Goal: Obtain resource: Obtain resource

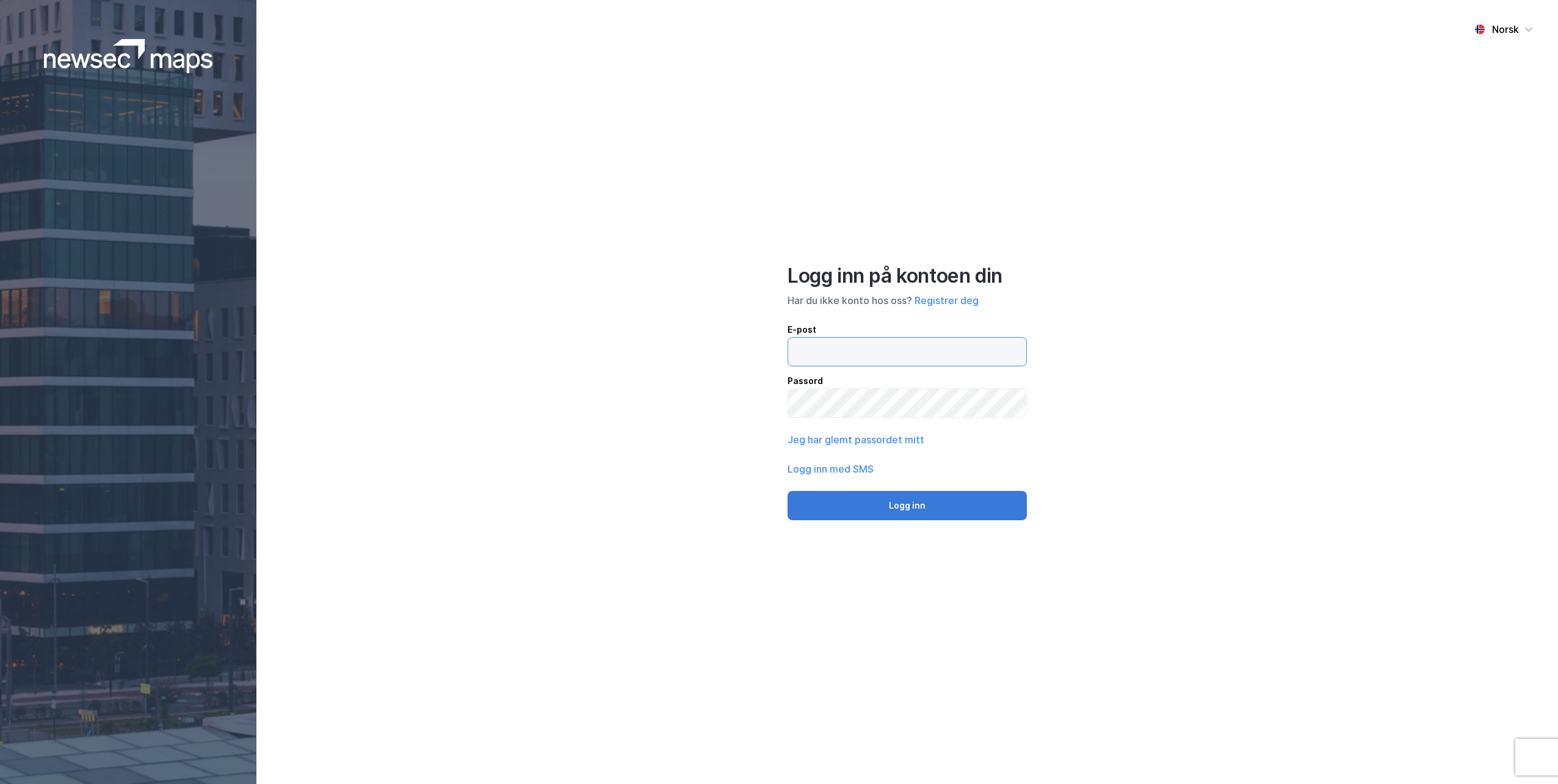
type input "[EMAIL_ADDRESS][DOMAIN_NAME]"
click at [909, 503] on button "Logg inn" at bounding box center [907, 505] width 239 height 29
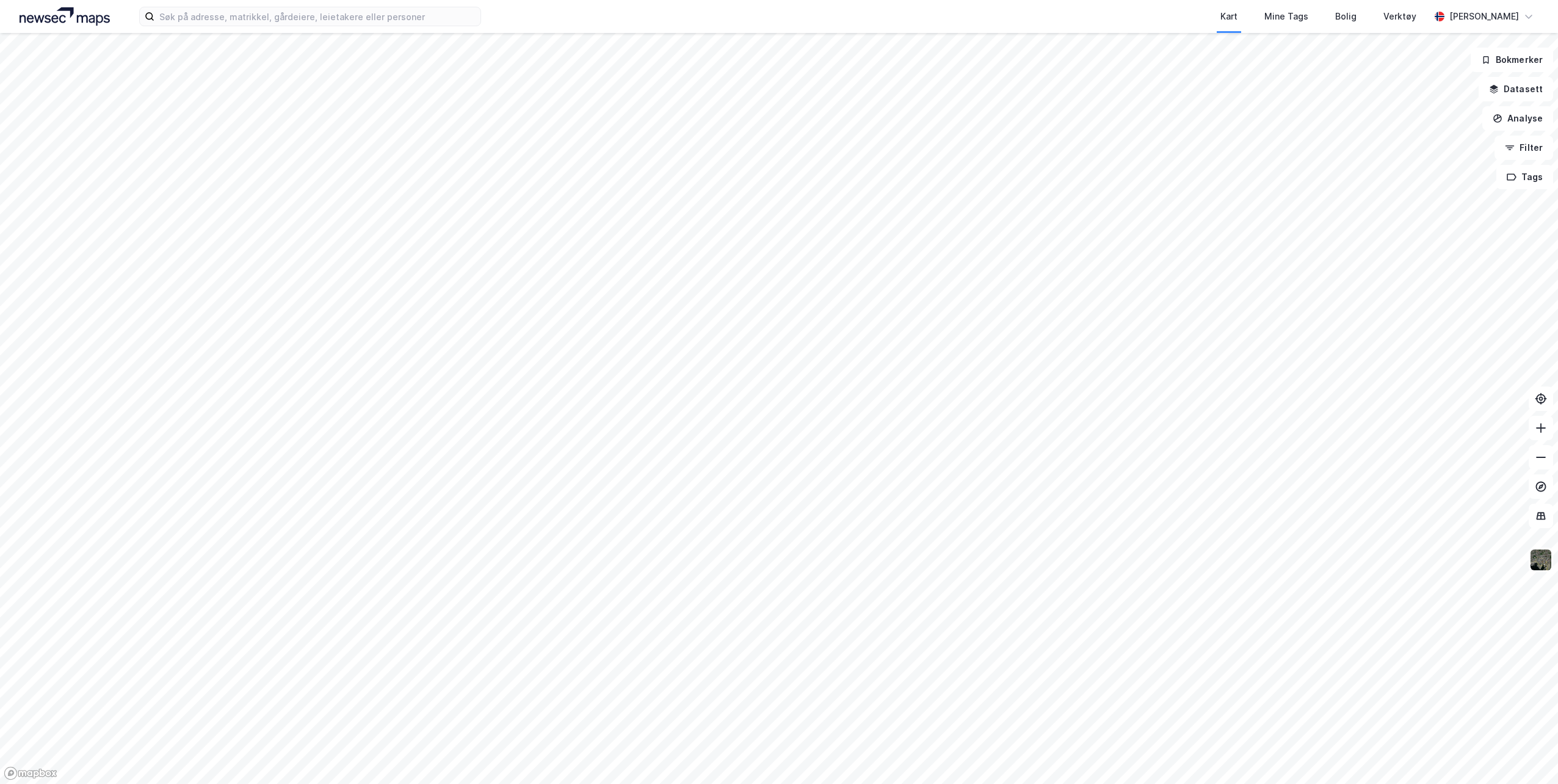
click at [370, 27] on div "Kart Mine Tags Bolig Verktøy [PERSON_NAME]" at bounding box center [779, 16] width 1558 height 33
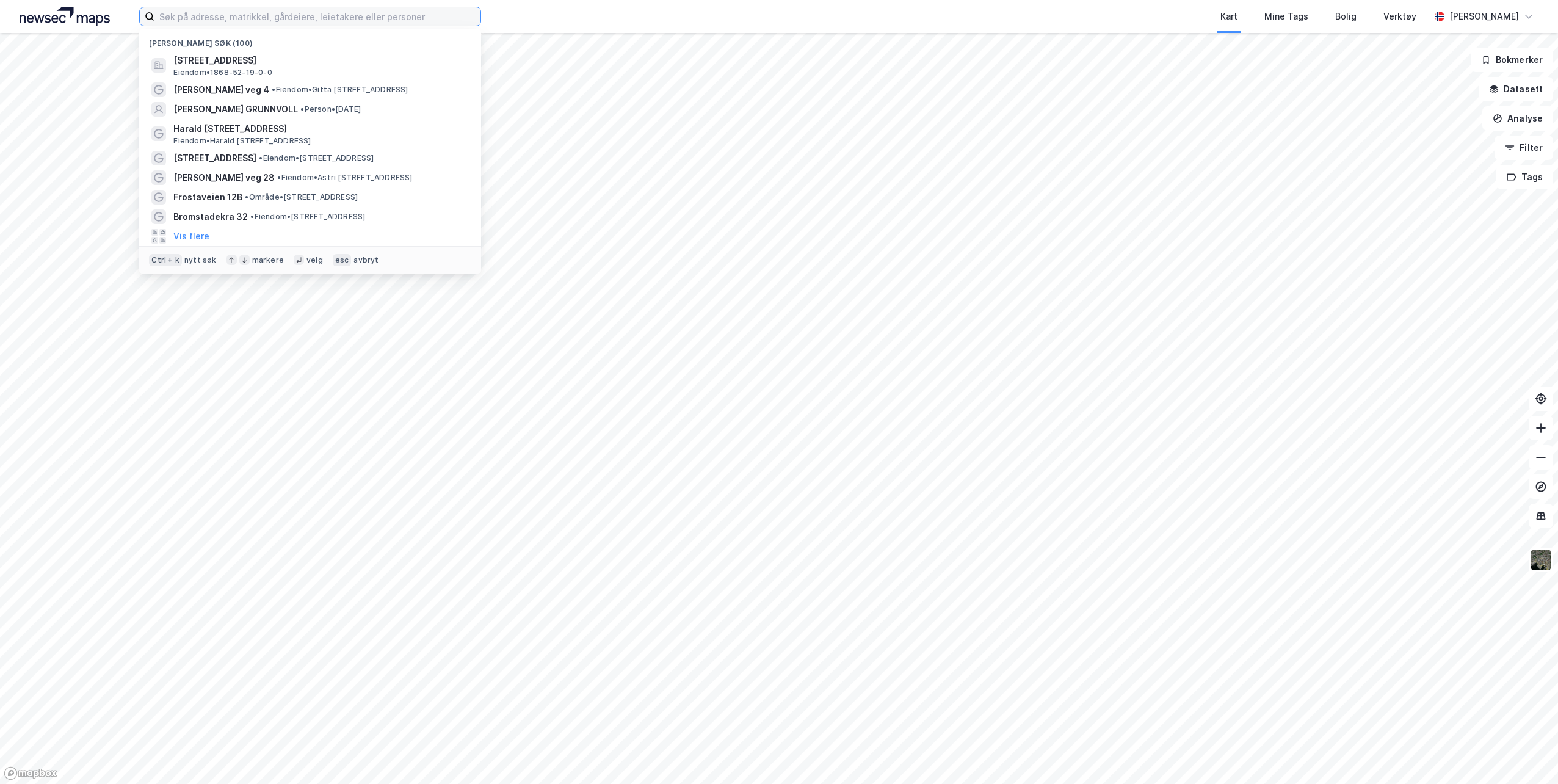
drag, startPoint x: 371, startPoint y: 16, endPoint x: 378, endPoint y: 15, distance: 7.1
click at [371, 16] on input at bounding box center [318, 16] width 326 height 18
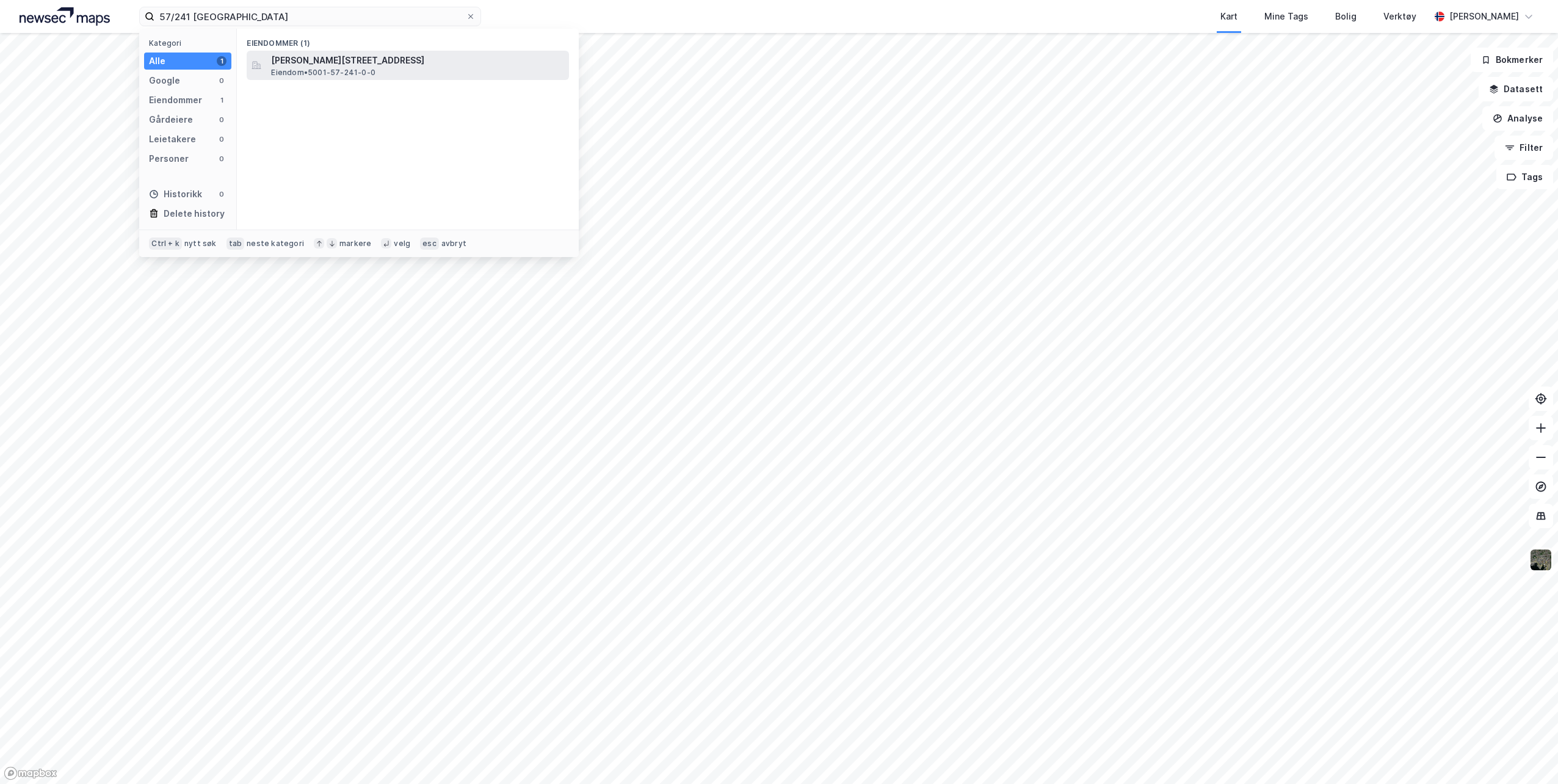
click at [339, 60] on span "[PERSON_NAME][STREET_ADDRESS]" at bounding box center [418, 61] width 293 height 15
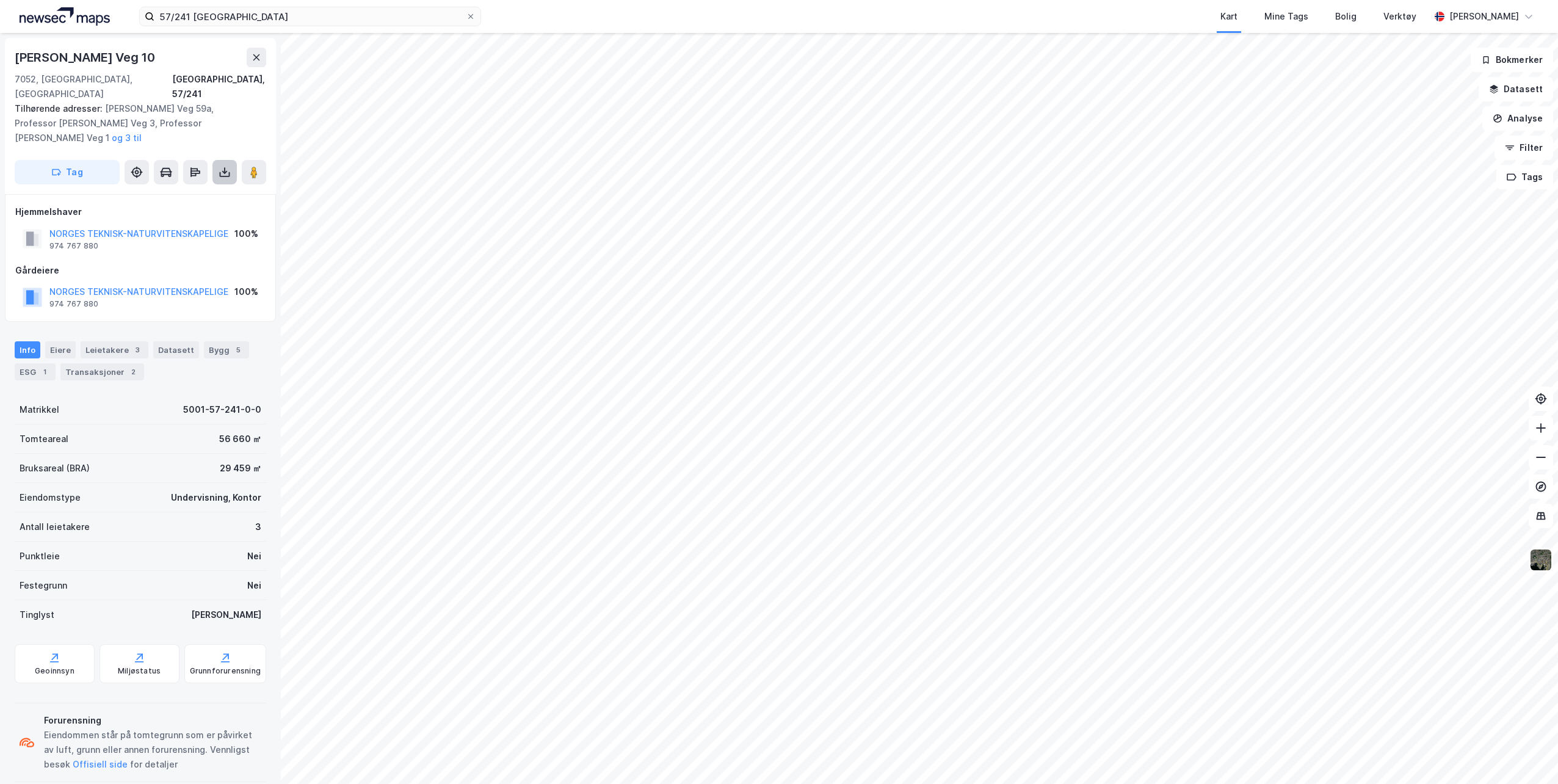
click at [216, 160] on button at bounding box center [224, 172] width 25 height 25
click at [173, 187] on div "Last ned grunnbok" at bounding box center [172, 197] width 130 height 19
click at [182, 18] on input "57/241 [GEOGRAPHIC_DATA]" at bounding box center [310, 16] width 311 height 18
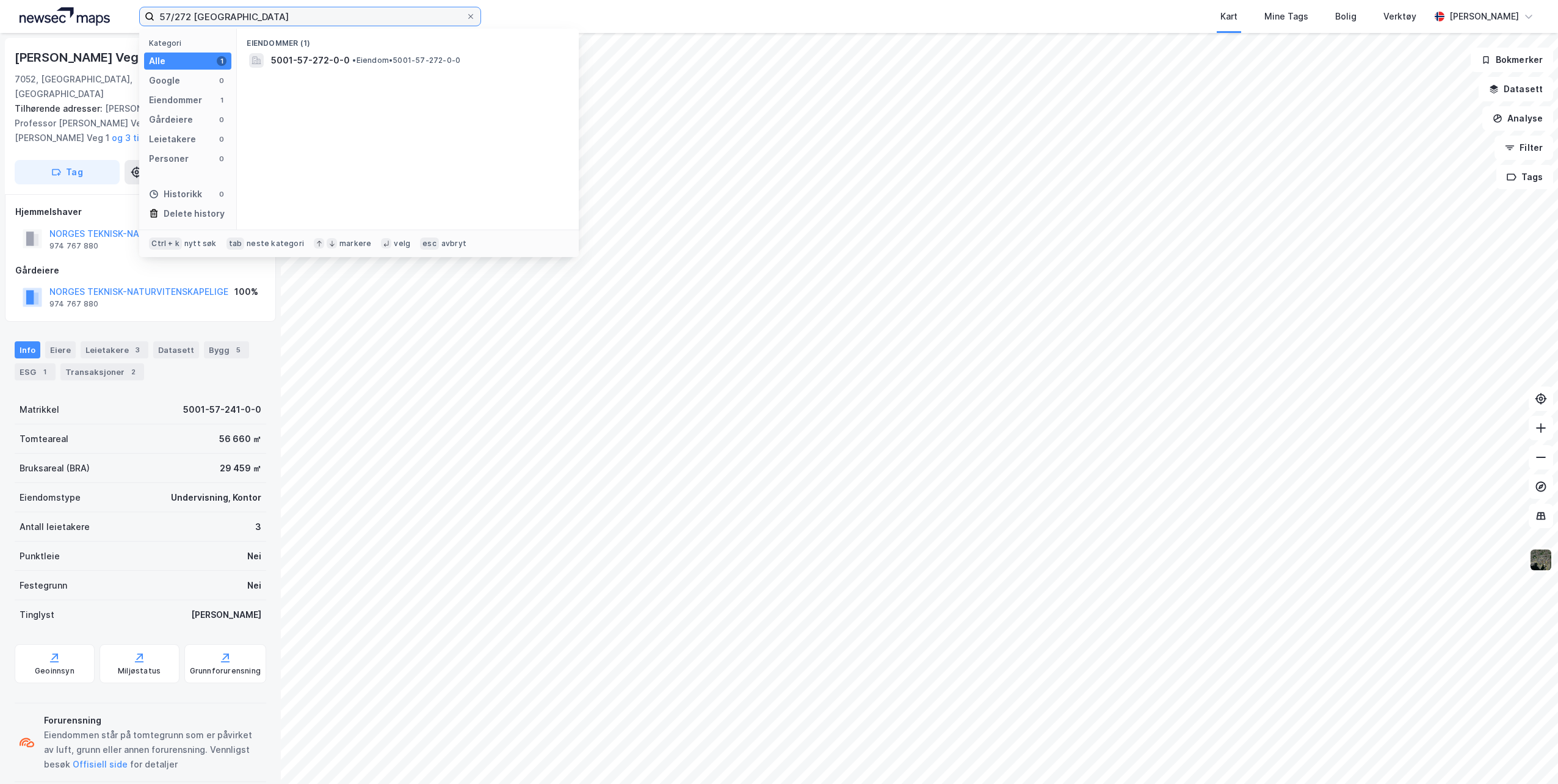
type input "57/272 [GEOGRAPHIC_DATA]"
click at [361, 61] on span "• Eiendom • 5001-57-272-0-0" at bounding box center [406, 60] width 108 height 10
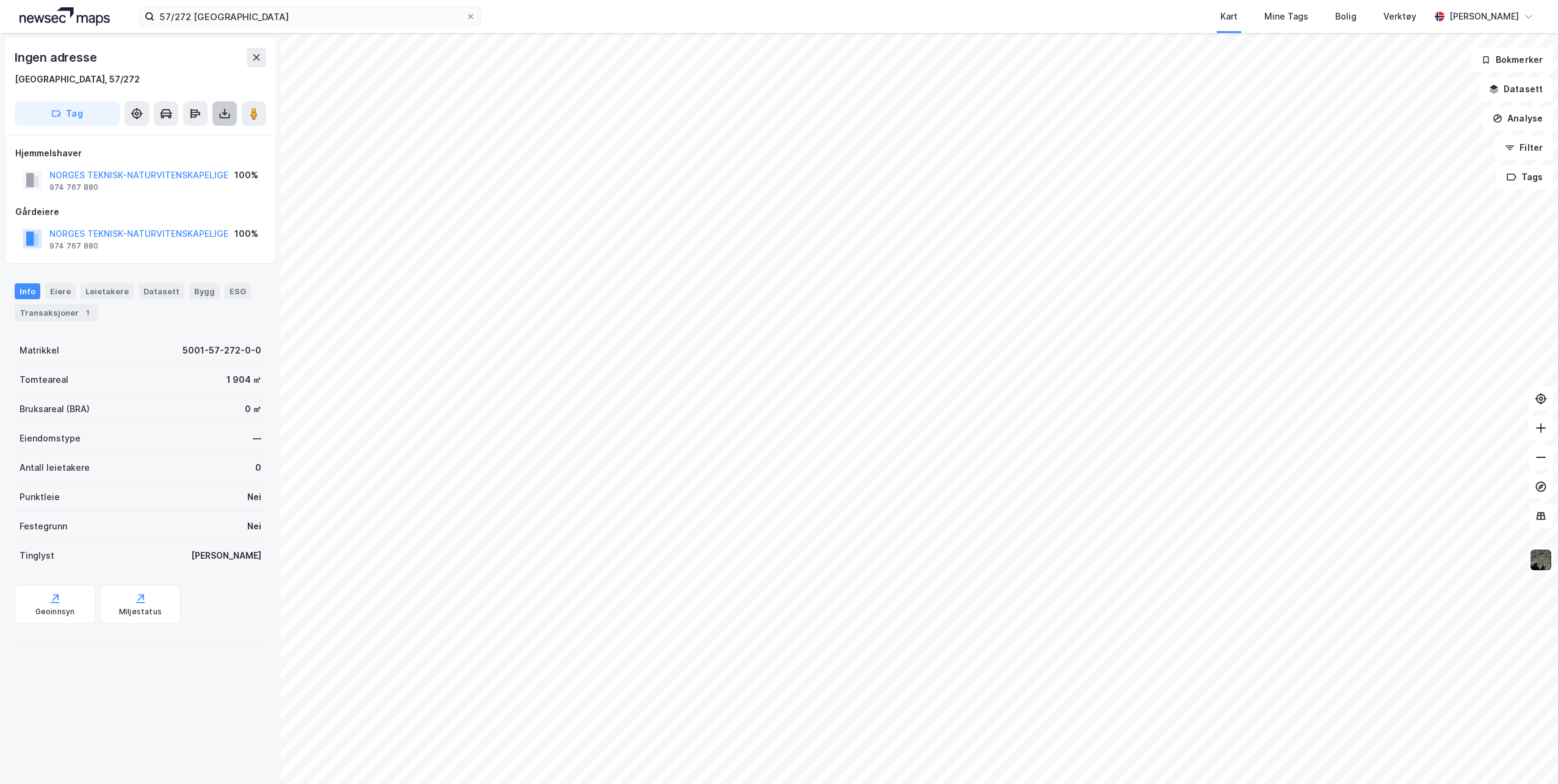
click at [222, 114] on icon at bounding box center [224, 114] width 12 height 12
click at [160, 137] on div "Last ned grunnbok" at bounding box center [164, 138] width 71 height 10
